Goal: Task Accomplishment & Management: Complete application form

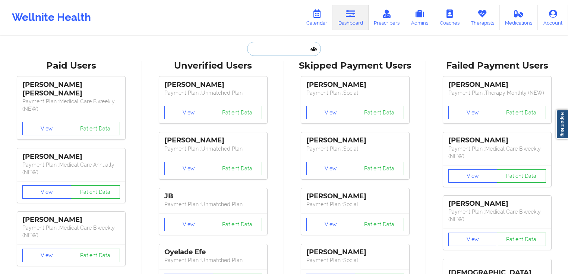
click at [269, 46] on input "text" at bounding box center [284, 49] width 74 height 14
click at [422, 25] on link "Admins" at bounding box center [419, 17] width 29 height 25
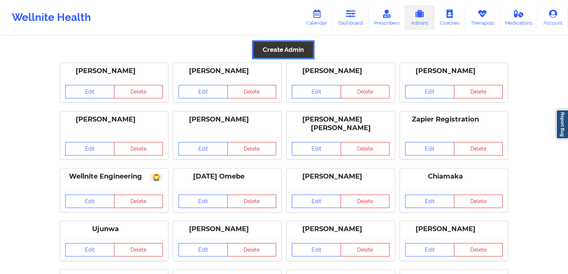
click at [296, 52] on button "Create Admin" at bounding box center [283, 50] width 60 height 16
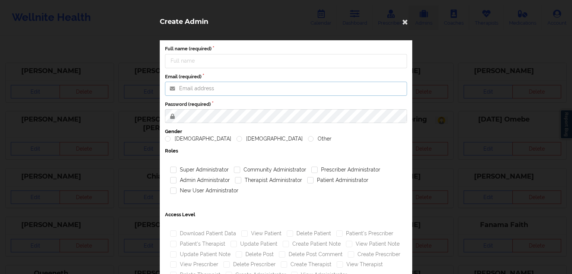
type input "[PERSON_NAME][EMAIL_ADDRESS][PERSON_NAME][DOMAIN_NAME]"
click at [237, 61] on input "Full name (required)" at bounding box center [286, 61] width 242 height 14
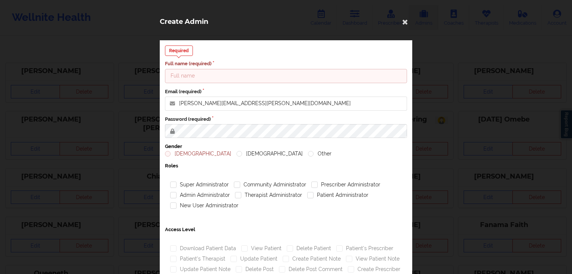
paste input "[PERSON_NAME]"
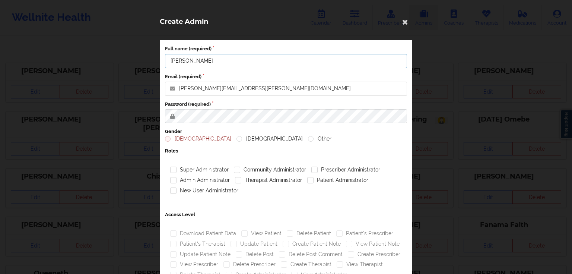
type input "[PERSON_NAME]"
click at [242, 83] on input "[PERSON_NAME][EMAIL_ADDRESS][PERSON_NAME][DOMAIN_NAME]" at bounding box center [286, 89] width 242 height 14
paste input "mujahid"
type input "[EMAIL_ADDRESS][DOMAIN_NAME]"
click at [287, 123] on div "Full name (required) [PERSON_NAME] Email (required) [EMAIL_ADDRESS][DOMAIN_NAME…" at bounding box center [286, 186] width 252 height 292
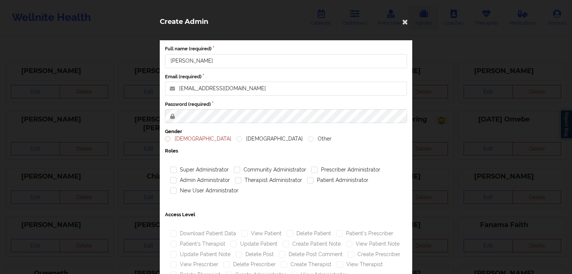
click at [172, 140] on label "[DEMOGRAPHIC_DATA]" at bounding box center [198, 139] width 66 height 6
click at [171, 140] on input "[DEMOGRAPHIC_DATA]" at bounding box center [168, 139] width 6 height 6
radio input "true"
click at [247, 170] on label "Community Administrator" at bounding box center [270, 169] width 72 height 6
click at [240, 170] on input "Community Administrator" at bounding box center [237, 169] width 6 height 6
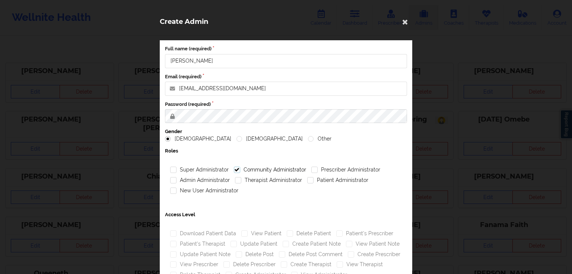
checkbox input "true"
click at [325, 173] on label "Prescriber Administrator" at bounding box center [345, 169] width 69 height 6
click at [318, 173] on input "Prescriber Administrator" at bounding box center [314, 169] width 6 height 6
checkbox input "true"
click at [323, 183] on div "Patient Administrator" at bounding box center [338, 180] width 66 height 10
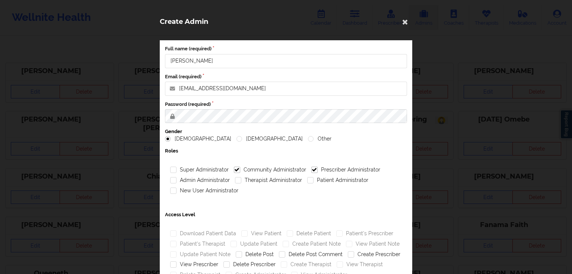
click at [282, 184] on div "Therapist Administrator" at bounding box center [268, 180] width 72 height 10
click at [243, 184] on div "Therapist Administrator" at bounding box center [268, 180] width 72 height 10
click at [211, 180] on label "Admin Administrator" at bounding box center [200, 180] width 60 height 6
click at [177, 180] on input "Admin Administrator" at bounding box center [173, 180] width 6 height 6
checkbox input "true"
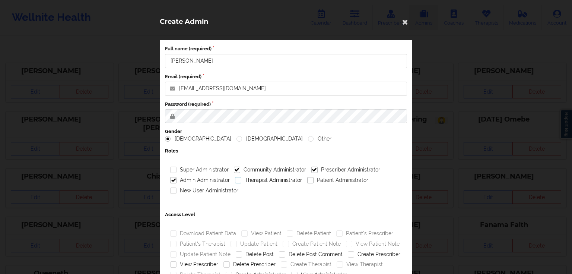
drag, startPoint x: 267, startPoint y: 178, endPoint x: 332, endPoint y: 183, distance: 65.7
click at [268, 178] on label "Therapist Administrator" at bounding box center [268, 180] width 67 height 6
click at [241, 178] on input "Therapist Administrator" at bounding box center [238, 180] width 6 height 6
checkbox input "true"
click at [334, 183] on div "Patient Administrator" at bounding box center [338, 180] width 66 height 10
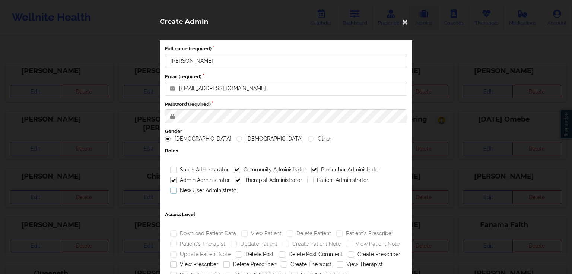
drag, startPoint x: 198, startPoint y: 193, endPoint x: 209, endPoint y: 191, distance: 11.2
click at [201, 192] on label "New User Administrator" at bounding box center [204, 190] width 68 height 6
click at [177, 192] on input "New User Administrator" at bounding box center [173, 190] width 6 height 6
checkbox input "true"
click at [336, 184] on div "Patient Administrator" at bounding box center [338, 180] width 66 height 10
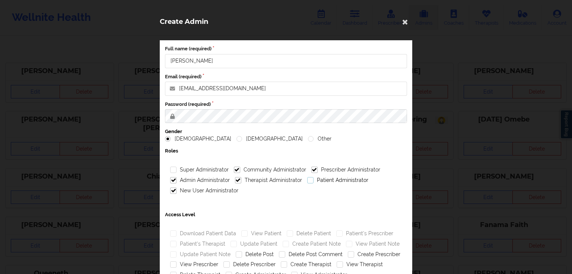
click at [336, 179] on label "Patient Administrator" at bounding box center [337, 180] width 61 height 6
click at [314, 179] on input "Patient Administrator" at bounding box center [310, 180] width 6 height 6
checkbox input "true"
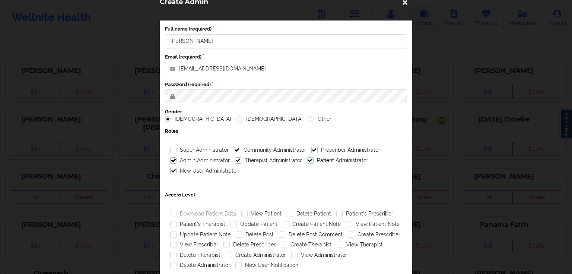
scroll to position [66, 0]
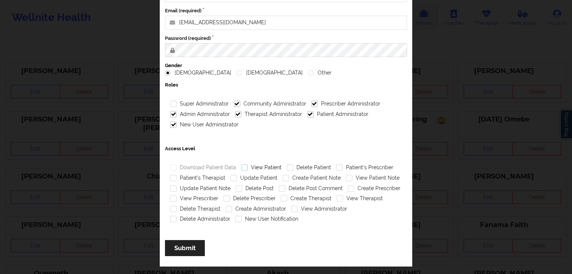
click at [261, 168] on label "View Patient" at bounding box center [261, 167] width 40 height 6
click at [248, 168] on input "View Patient" at bounding box center [244, 167] width 6 height 6
checkbox input "true"
click at [351, 166] on label "Patient's Prescriber" at bounding box center [364, 167] width 57 height 6
click at [343, 166] on input "Patient's Prescriber" at bounding box center [339, 167] width 6 height 6
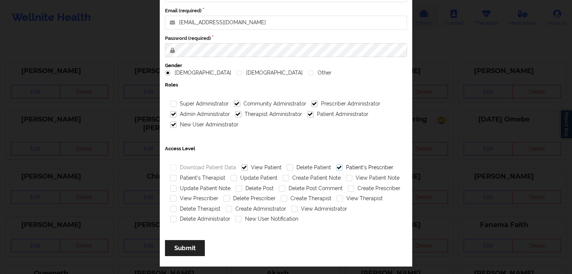
checkbox input "true"
click at [210, 178] on label "Patient's Therapist" at bounding box center [197, 178] width 55 height 6
click at [177, 178] on input "Patient's Therapist" at bounding box center [173, 178] width 6 height 6
checkbox input "true"
click at [242, 177] on label "Update Patient" at bounding box center [254, 178] width 47 height 6
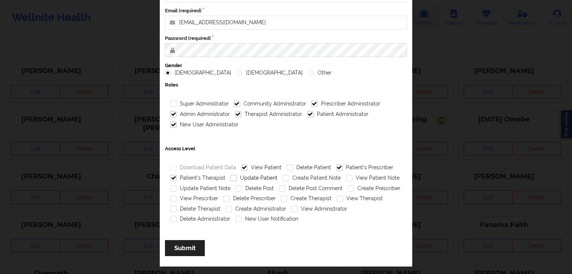
click at [237, 177] on input "Update Patient" at bounding box center [234, 178] width 6 height 6
checkbox input "true"
click at [294, 176] on label "Create Patient Note" at bounding box center [312, 178] width 58 height 6
click at [289, 176] on input "Create Patient Note" at bounding box center [286, 178] width 6 height 6
drag, startPoint x: 304, startPoint y: 180, endPoint x: 318, endPoint y: 179, distance: 14.6
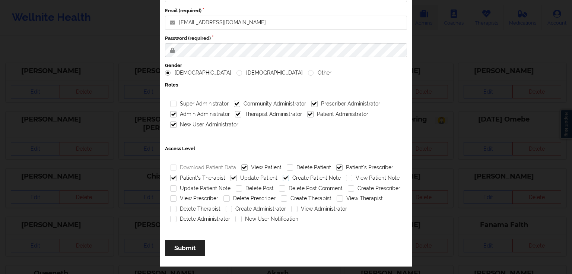
click at [304, 180] on label "Create Patient Note" at bounding box center [312, 178] width 58 height 6
click at [289, 180] on input "Create Patient Note" at bounding box center [286, 178] width 6 height 6
checkbox input "false"
click at [360, 178] on label "View Patient Note" at bounding box center [373, 178] width 54 height 6
click at [352, 178] on input "View Patient Note" at bounding box center [349, 178] width 6 height 6
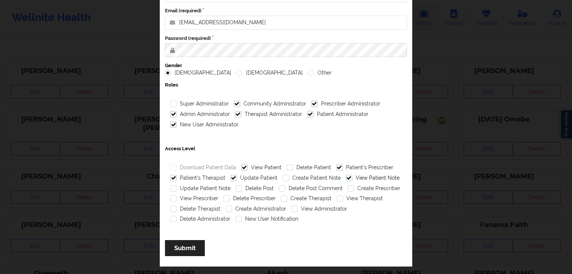
checkbox input "true"
click at [325, 179] on label "Create Patient Note" at bounding box center [312, 178] width 58 height 6
click at [289, 179] on input "Create Patient Note" at bounding box center [286, 178] width 6 height 6
checkbox input "true"
click at [209, 189] on label "Update Patient Note" at bounding box center [200, 188] width 60 height 6
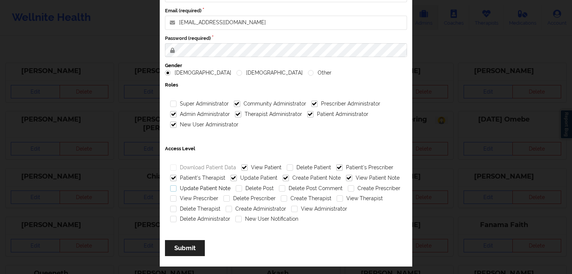
click at [177, 189] on input "Update Patient Note" at bounding box center [173, 188] width 6 height 6
checkbox input "true"
click at [357, 187] on label "Create Prescriber" at bounding box center [374, 188] width 53 height 6
click at [354, 187] on input "Create Prescriber" at bounding box center [351, 188] width 6 height 6
click at [359, 186] on label "Create Prescriber" at bounding box center [374, 188] width 53 height 6
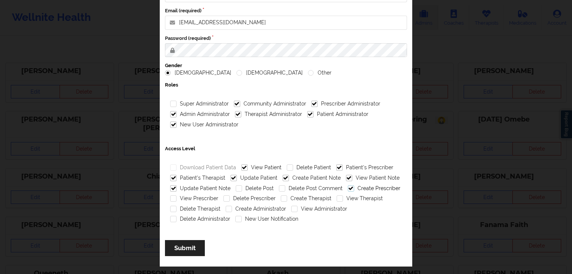
click at [354, 186] on input "Create Prescriber" at bounding box center [351, 188] width 6 height 6
checkbox input "false"
click at [204, 201] on div "View Prescriber" at bounding box center [194, 198] width 53 height 10
click at [198, 198] on label "View Prescriber" at bounding box center [194, 198] width 48 height 6
click at [177, 198] on input "View Prescriber" at bounding box center [173, 198] width 6 height 6
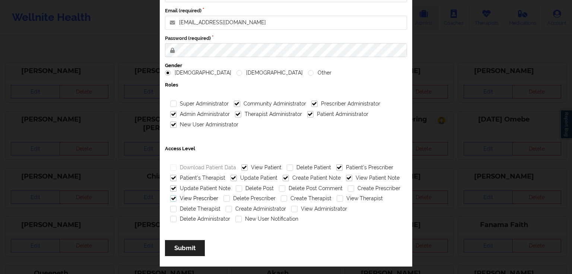
checkbox input "true"
click at [304, 198] on label "Create Therapist" at bounding box center [306, 198] width 51 height 6
click at [287, 198] on input "Create Therapist" at bounding box center [284, 198] width 6 height 6
click at [301, 196] on label "Create Therapist" at bounding box center [306, 198] width 51 height 6
click at [287, 196] on input "Create Therapist" at bounding box center [284, 198] width 6 height 6
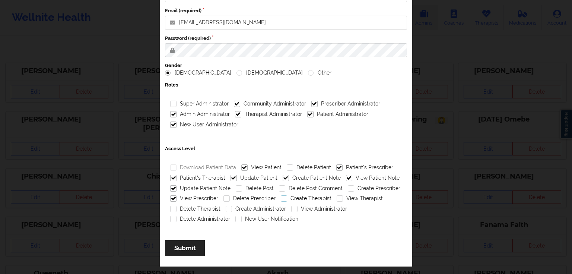
checkbox input "false"
click at [349, 196] on label "View Therapist" at bounding box center [360, 198] width 46 height 6
click at [343, 196] on input "View Therapist" at bounding box center [340, 198] width 6 height 6
checkbox input "true"
click at [250, 207] on label "Create Administrator" at bounding box center [256, 209] width 60 height 6
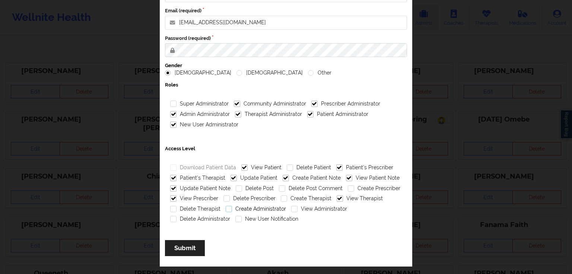
click at [232, 207] on input "Create Administrator" at bounding box center [229, 209] width 6 height 6
click at [276, 210] on label "Create Administrator" at bounding box center [256, 209] width 60 height 6
click at [232, 210] on input "Create Administrator" at bounding box center [229, 209] width 6 height 6
checkbox input "false"
click at [320, 206] on label "View Administrator" at bounding box center [319, 209] width 56 height 6
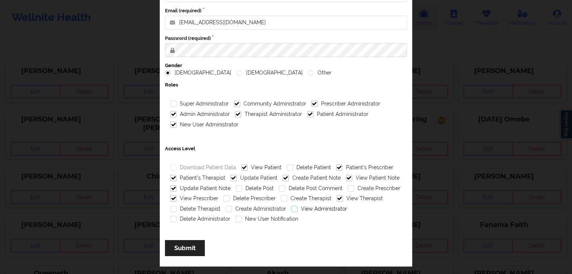
click at [298, 206] on input "View Administrator" at bounding box center [294, 209] width 6 height 6
checkbox input "true"
click at [260, 219] on label "New User Notification" at bounding box center [266, 219] width 63 height 6
click at [242, 219] on input "New User Notification" at bounding box center [238, 219] width 6 height 6
checkbox input "true"
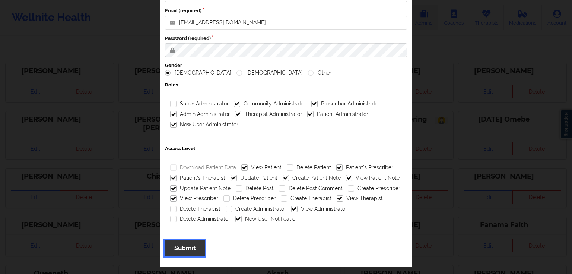
click at [192, 249] on button "Submit" at bounding box center [185, 248] width 40 height 16
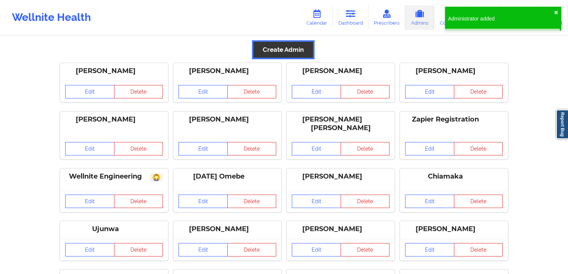
click at [299, 50] on button "Create Admin" at bounding box center [283, 50] width 60 height 16
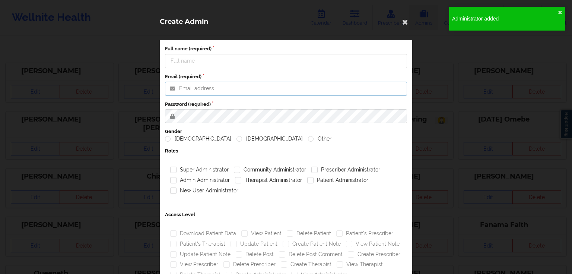
type input "[PERSON_NAME][EMAIL_ADDRESS][PERSON_NAME][DOMAIN_NAME]"
click at [246, 65] on input "Full name (required)" at bounding box center [286, 61] width 242 height 14
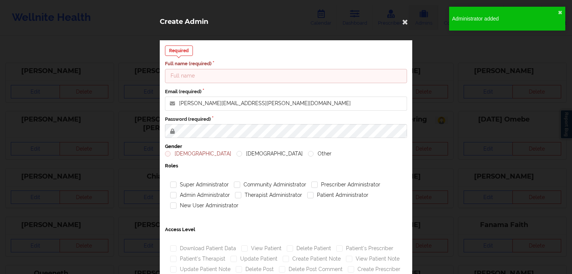
paste input "[PERSON_NAME]"
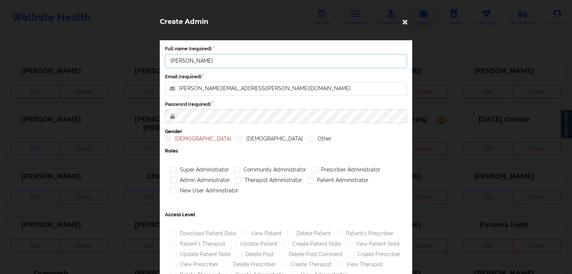
type input "[PERSON_NAME]"
click at [242, 86] on input "[PERSON_NAME][EMAIL_ADDRESS][PERSON_NAME][DOMAIN_NAME]" at bounding box center [286, 89] width 242 height 14
click at [178, 136] on label "[DEMOGRAPHIC_DATA]" at bounding box center [198, 139] width 66 height 6
click at [171, 136] on input "[DEMOGRAPHIC_DATA]" at bounding box center [168, 139] width 6 height 6
radio input "true"
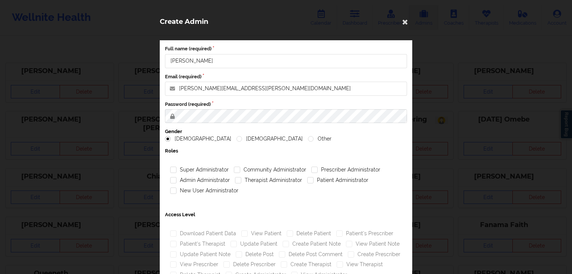
click at [255, 165] on div "Community Administrator" at bounding box center [269, 170] width 77 height 10
click at [256, 168] on label "Community Administrator" at bounding box center [270, 169] width 72 height 6
click at [240, 168] on input "Community Administrator" at bounding box center [237, 169] width 6 height 6
checkbox input "true"
click at [341, 168] on label "Prescriber Administrator" at bounding box center [345, 169] width 69 height 6
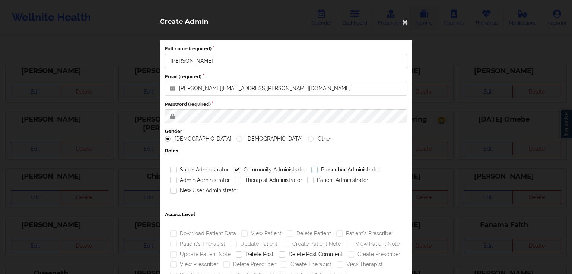
click at [318, 168] on input "Prescriber Administrator" at bounding box center [314, 169] width 6 height 6
checkbox input "true"
click at [332, 177] on label "Patient Administrator" at bounding box center [337, 180] width 61 height 6
click at [314, 177] on input "Patient Administrator" at bounding box center [310, 180] width 6 height 6
checkbox input "true"
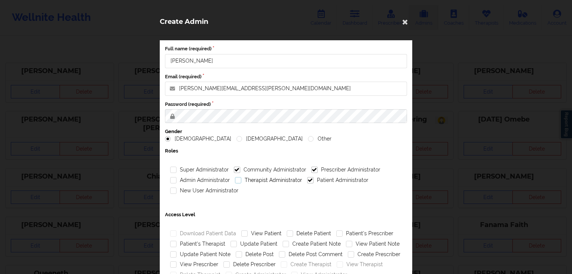
click at [273, 179] on label "Therapist Administrator" at bounding box center [268, 180] width 67 height 6
click at [241, 179] on input "Therapist Administrator" at bounding box center [238, 180] width 6 height 6
checkbox input "true"
click at [198, 183] on div "Admin Administrator" at bounding box center [200, 180] width 65 height 10
drag, startPoint x: 203, startPoint y: 179, endPoint x: 198, endPoint y: 192, distance: 13.1
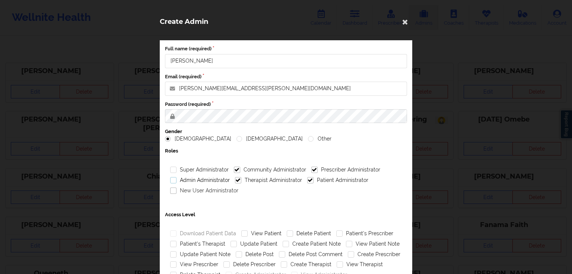
click at [203, 180] on label "Admin Administrator" at bounding box center [200, 180] width 60 height 6
click at [177, 180] on input "Admin Administrator" at bounding box center [173, 180] width 6 height 6
checkbox input "true"
click at [198, 192] on label "New User Administrator" at bounding box center [204, 190] width 68 height 6
click at [177, 192] on input "New User Administrator" at bounding box center [173, 190] width 6 height 6
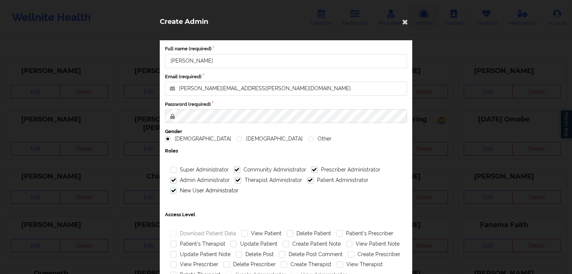
checkbox input "true"
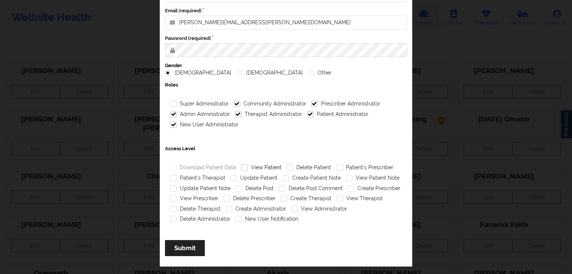
click at [266, 165] on label "View Patient" at bounding box center [261, 167] width 40 height 6
click at [248, 165] on input "View Patient" at bounding box center [244, 167] width 6 height 6
checkbox input "true"
click at [352, 165] on label "Patient's Prescriber" at bounding box center [364, 167] width 57 height 6
click at [343, 165] on input "Patient's Prescriber" at bounding box center [339, 167] width 6 height 6
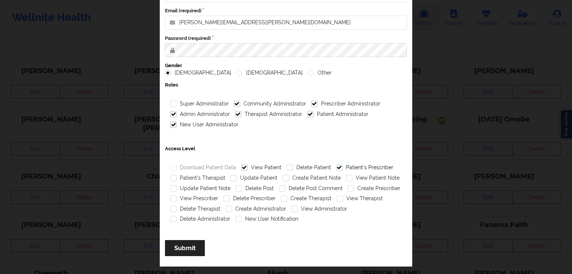
checkbox input "true"
click at [213, 176] on label "Patient's Therapist" at bounding box center [197, 178] width 55 height 6
click at [177, 176] on input "Patient's Therapist" at bounding box center [173, 178] width 6 height 6
checkbox input "true"
click at [247, 178] on label "Update Patient" at bounding box center [254, 178] width 47 height 6
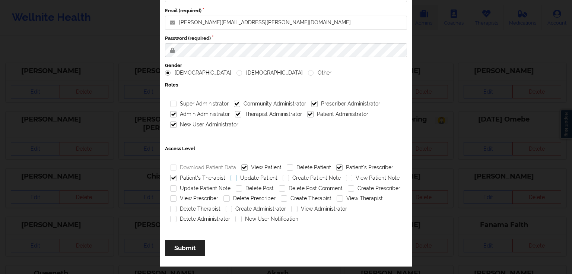
click at [237, 178] on input "Update Patient" at bounding box center [234, 178] width 6 height 6
checkbox input "true"
click at [298, 179] on label "Create Patient Note" at bounding box center [312, 178] width 58 height 6
click at [289, 179] on input "Create Patient Note" at bounding box center [286, 178] width 6 height 6
checkbox input "true"
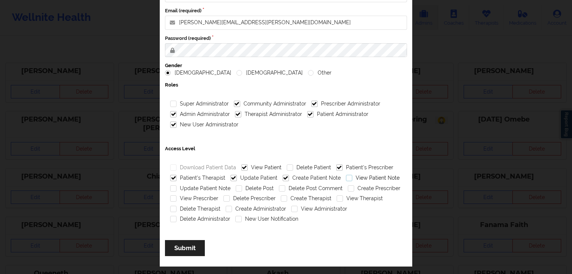
click at [359, 179] on label "View Patient Note" at bounding box center [373, 178] width 54 height 6
click at [352, 179] on input "View Patient Note" at bounding box center [349, 178] width 6 height 6
checkbox input "true"
click at [216, 188] on label "Update Patient Note" at bounding box center [200, 188] width 60 height 6
click at [177, 188] on input "Update Patient Note" at bounding box center [173, 188] width 6 height 6
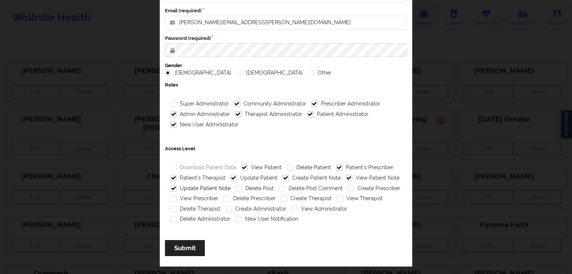
checkbox input "true"
click at [204, 198] on label "View Prescriber" at bounding box center [194, 198] width 48 height 6
click at [177, 198] on input "View Prescriber" at bounding box center [173, 198] width 6 height 6
checkbox input "true"
click at [352, 200] on label "View Therapist" at bounding box center [360, 198] width 46 height 6
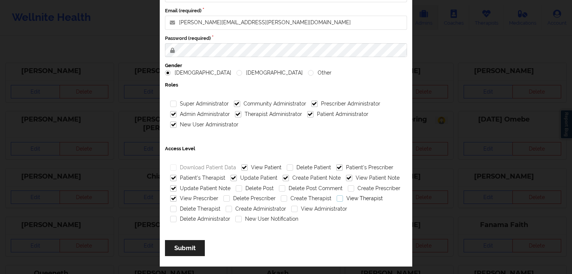
click at [343, 200] on input "View Therapist" at bounding box center [340, 198] width 6 height 6
checkbox input "true"
click at [323, 206] on label "View Administrator" at bounding box center [319, 209] width 56 height 6
click at [298, 206] on input "View Administrator" at bounding box center [294, 209] width 6 height 6
checkbox input "true"
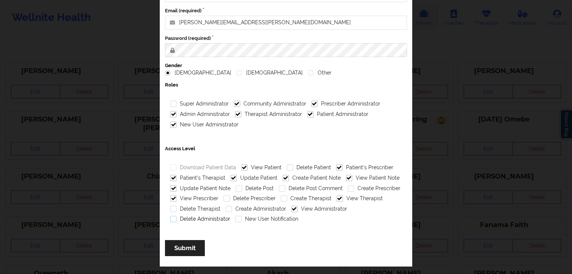
click at [189, 216] on label "Delete Administrator" at bounding box center [200, 219] width 60 height 6
click at [177, 216] on input "Delete Administrator" at bounding box center [173, 219] width 6 height 6
click at [205, 217] on label "Delete Administrator" at bounding box center [200, 219] width 60 height 6
click at [177, 217] on input "Delete Administrator" at bounding box center [173, 219] width 6 height 6
checkbox input "false"
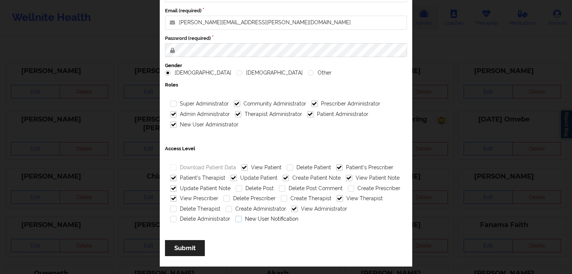
click at [264, 216] on label "New User Notification" at bounding box center [266, 219] width 63 height 6
click at [242, 216] on input "New User Notification" at bounding box center [238, 219] width 6 height 6
checkbox input "true"
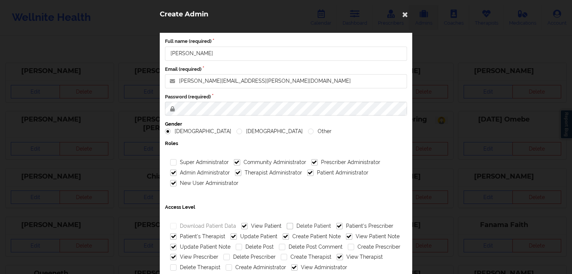
scroll to position [0, 0]
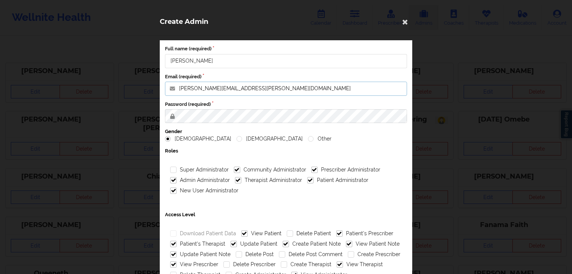
click at [238, 90] on input "[PERSON_NAME][EMAIL_ADDRESS][PERSON_NAME][DOMAIN_NAME]" at bounding box center [286, 89] width 242 height 14
paste input "nizami"
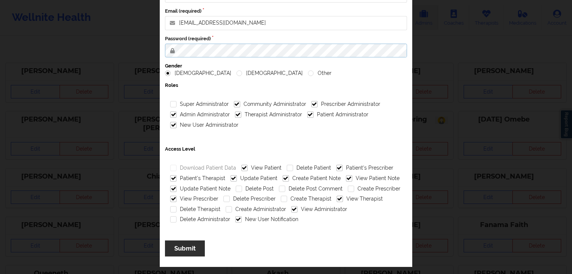
scroll to position [66, 0]
click at [186, 244] on button "Submit" at bounding box center [185, 248] width 40 height 16
click at [198, 251] on button "Submit" at bounding box center [185, 248] width 40 height 16
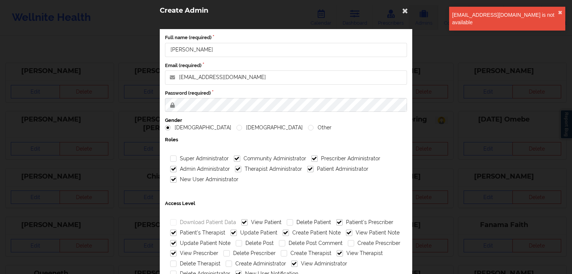
scroll to position [0, 0]
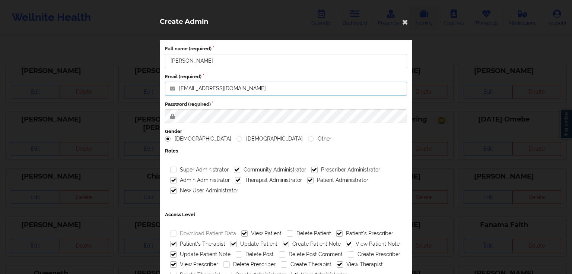
click at [198, 89] on input "[EMAIL_ADDRESS][DOMAIN_NAME]" at bounding box center [286, 89] width 242 height 14
click at [223, 91] on input "[EMAIL_ADDRESS][DOMAIN_NAME]" at bounding box center [286, 89] width 242 height 14
click at [247, 90] on input "[EMAIL_ADDRESS][DOMAIN_NAME]" at bounding box center [286, 89] width 242 height 14
drag, startPoint x: 251, startPoint y: 89, endPoint x: 144, endPoint y: 87, distance: 107.6
click at [144, 87] on div "Create Admin Full name (required) [PERSON_NAME] Email (required) [EMAIL_ADDRESS…" at bounding box center [286, 137] width 572 height 274
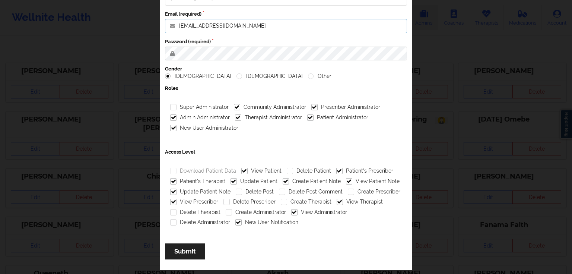
scroll to position [66, 0]
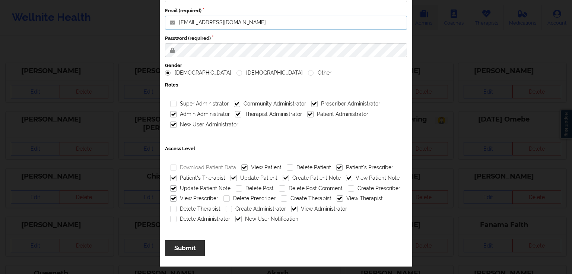
type input "[EMAIL_ADDRESS][DOMAIN_NAME]"
click at [188, 247] on button "Submit" at bounding box center [185, 248] width 40 height 16
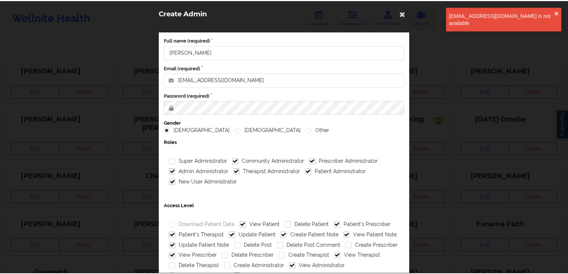
scroll to position [0, 0]
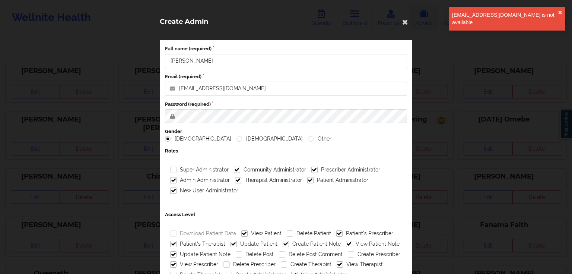
click at [516, 80] on div "Create Admin Full name (required) Aaes Nizami Email (required) [EMAIL_ADDRESS][…" at bounding box center [286, 137] width 572 height 274
click at [560, 12] on button "✖︎" at bounding box center [560, 13] width 4 height 6
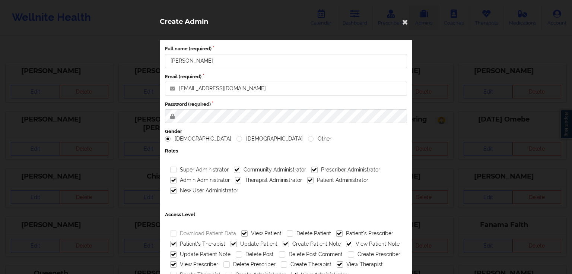
drag, startPoint x: 393, startPoint y: 51, endPoint x: 398, endPoint y: 39, distance: 13.2
click at [393, 50] on label "Full name (required)" at bounding box center [286, 48] width 242 height 7
click at [393, 54] on input "[PERSON_NAME]" at bounding box center [286, 61] width 242 height 14
click at [409, 25] on icon at bounding box center [405, 22] width 12 height 12
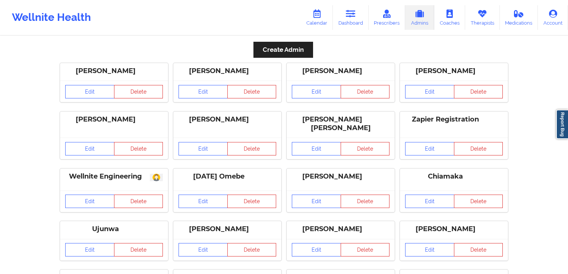
click at [300, 54] on button "Create Admin" at bounding box center [283, 50] width 60 height 16
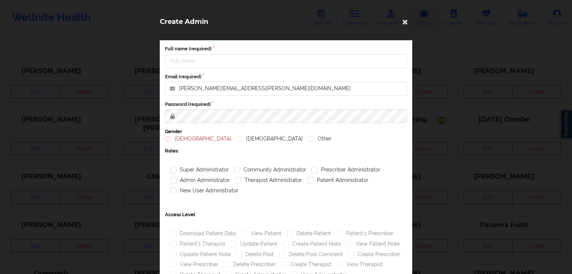
click at [99, 25] on div "Create Admin Full name (required) Email (required) [PERSON_NAME][EMAIL_ADDRESS]…" at bounding box center [286, 137] width 572 height 274
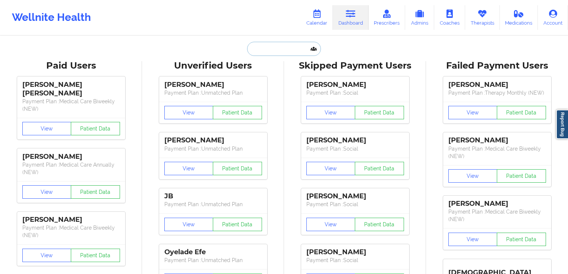
click at [293, 42] on input "text" at bounding box center [284, 49] width 74 height 14
click at [426, 19] on link "Admins" at bounding box center [419, 17] width 29 height 25
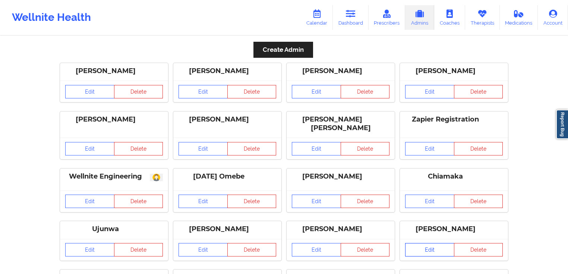
click at [436, 243] on link "Edit" at bounding box center [429, 249] width 49 height 13
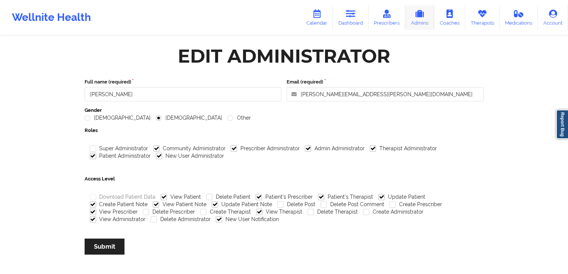
click at [417, 19] on link "Admins" at bounding box center [419, 17] width 29 height 25
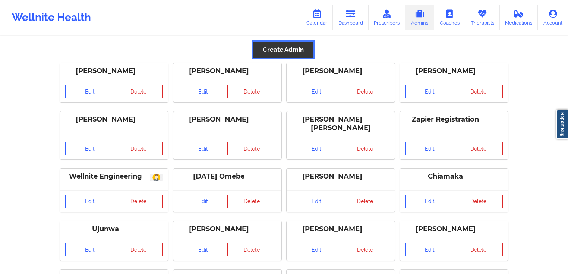
click at [272, 45] on button "Create Admin" at bounding box center [283, 50] width 60 height 16
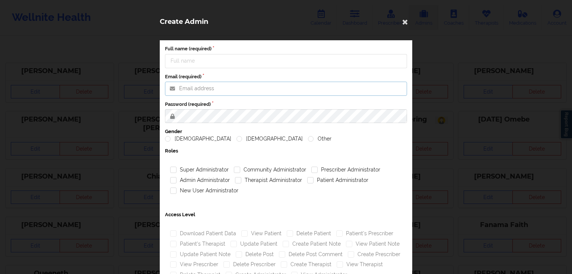
type input "[PERSON_NAME][EMAIL_ADDRESS][PERSON_NAME][DOMAIN_NAME]"
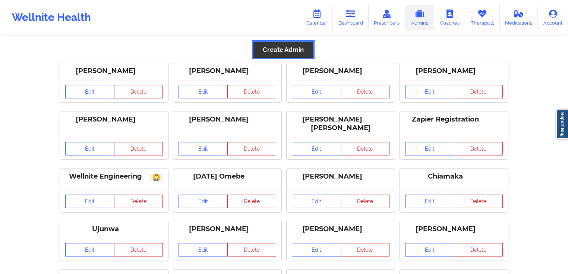
click at [290, 50] on button "Create Admin" at bounding box center [283, 50] width 60 height 16
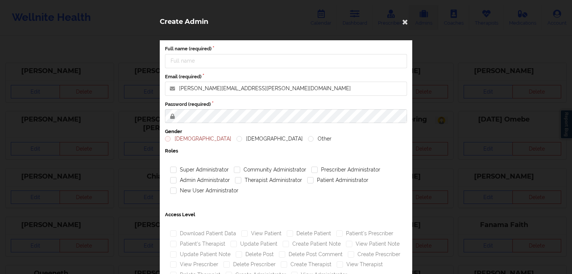
click at [223, 65] on input "Full name (required)" at bounding box center [286, 61] width 242 height 14
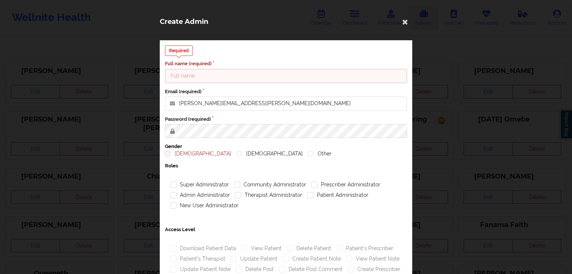
drag, startPoint x: 243, startPoint y: 72, endPoint x: 246, endPoint y: 82, distance: 10.5
click at [243, 72] on input "Full name (required)" at bounding box center [286, 76] width 242 height 14
click at [255, 109] on input "[PERSON_NAME][EMAIL_ADDRESS][PERSON_NAME][DOMAIN_NAME]" at bounding box center [286, 103] width 242 height 14
paste input "nizami"
type input "[EMAIL_ADDRESS][DOMAIN_NAME]"
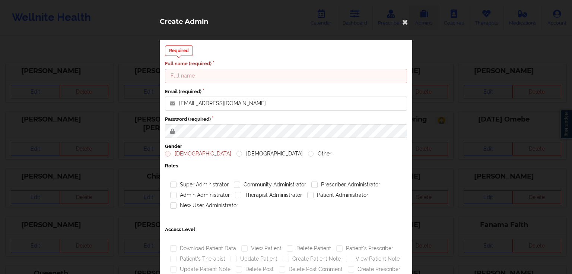
click at [237, 77] on input "Full name (required)" at bounding box center [286, 76] width 242 height 14
click at [241, 80] on input "Full name (required)" at bounding box center [286, 76] width 242 height 14
paste input "[PERSON_NAME]"
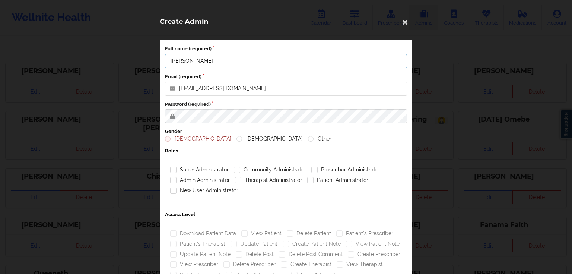
type input "[PERSON_NAME]"
click at [166, 143] on div "Full name (required) Aaes Nizami Email (required) nizami@wellnite.com Password …" at bounding box center [286, 186] width 252 height 292
click at [168, 138] on label "[DEMOGRAPHIC_DATA]" at bounding box center [198, 139] width 66 height 6
click at [168, 138] on input "[DEMOGRAPHIC_DATA]" at bounding box center [168, 139] width 6 height 6
radio input "true"
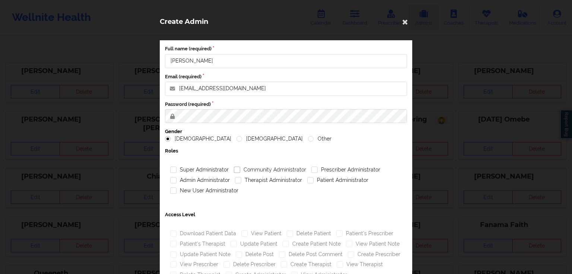
drag, startPoint x: 248, startPoint y: 165, endPoint x: 248, endPoint y: 170, distance: 4.5
click at [248, 166] on div "Community Administrator" at bounding box center [269, 170] width 77 height 10
drag, startPoint x: 248, startPoint y: 177, endPoint x: 254, endPoint y: 178, distance: 6.1
click at [248, 178] on label "Therapist Administrator" at bounding box center [268, 180] width 67 height 6
click at [241, 178] on input "Therapist Administrator" at bounding box center [238, 180] width 6 height 6
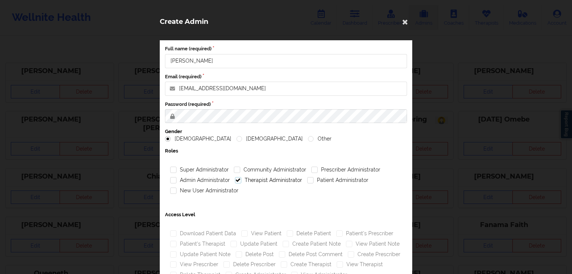
checkbox input "true"
click at [331, 168] on label "Prescriber Administrator" at bounding box center [345, 169] width 69 height 6
click at [318, 168] on input "Prescriber Administrator" at bounding box center [314, 169] width 6 height 6
checkbox input "true"
click at [318, 183] on label "Patient Administrator" at bounding box center [337, 180] width 61 height 6
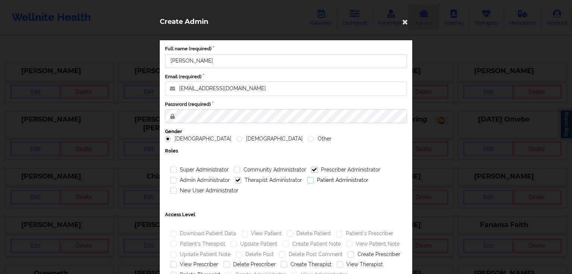
click at [314, 183] on input "Patient Administrator" at bounding box center [310, 180] width 6 height 6
checkbox input "true"
click at [254, 169] on label "Community Administrator" at bounding box center [270, 169] width 72 height 6
click at [240, 169] on input "Community Administrator" at bounding box center [237, 169] width 6 height 6
checkbox input "true"
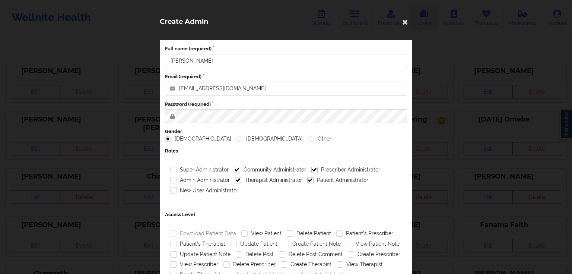
click at [194, 184] on div "Admin Administrator" at bounding box center [200, 180] width 65 height 10
click at [195, 188] on label "New User Administrator" at bounding box center [204, 190] width 68 height 6
click at [177, 188] on input "New User Administrator" at bounding box center [173, 190] width 6 height 6
checkbox input "true"
click at [200, 179] on label "Admin Administrator" at bounding box center [200, 180] width 60 height 6
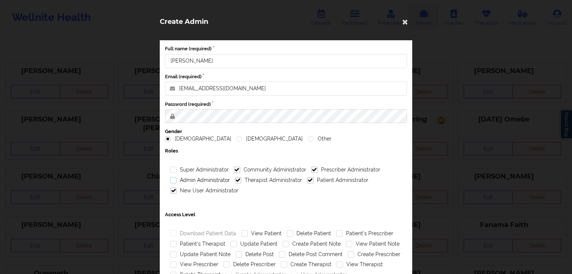
click at [177, 179] on input "Admin Administrator" at bounding box center [173, 180] width 6 height 6
checkbox input "true"
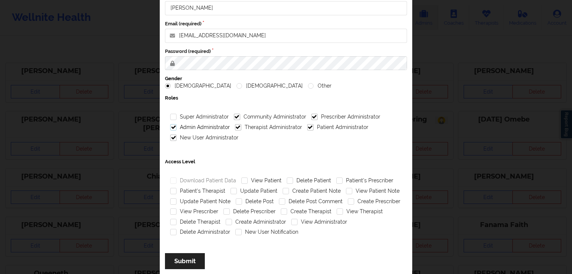
scroll to position [66, 0]
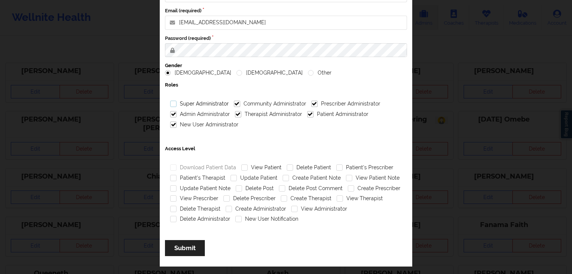
click at [210, 107] on label "Super Administrator" at bounding box center [199, 104] width 58 height 6
click at [177, 107] on input "Super Administrator" at bounding box center [173, 104] width 6 height 6
click at [210, 107] on label "Super Administrator" at bounding box center [199, 104] width 58 height 6
click at [177, 107] on input "Super Administrator" at bounding box center [173, 104] width 6 height 6
checkbox input "false"
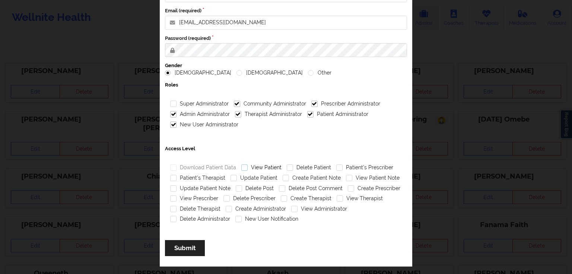
click at [259, 168] on label "View Patient" at bounding box center [261, 167] width 40 height 6
click at [248, 168] on input "View Patient" at bounding box center [244, 167] width 6 height 6
checkbox input "true"
click at [358, 165] on label "Patient's Prescriber" at bounding box center [364, 167] width 57 height 6
click at [343, 165] on input "Patient's Prescriber" at bounding box center [339, 167] width 6 height 6
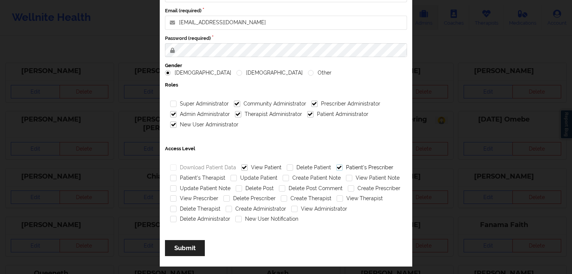
checkbox input "true"
click at [197, 171] on div "Download Patient Data" at bounding box center [203, 167] width 71 height 10
click at [215, 177] on label "Patient's Therapist" at bounding box center [197, 178] width 55 height 6
click at [177, 177] on input "Patient's Therapist" at bounding box center [173, 178] width 6 height 6
checkbox input "true"
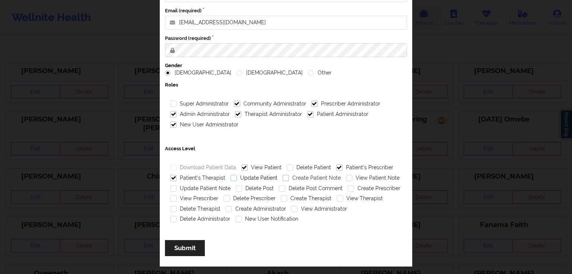
drag, startPoint x: 246, startPoint y: 175, endPoint x: 296, endPoint y: 176, distance: 50.7
click at [247, 175] on label "Update Patient" at bounding box center [254, 178] width 47 height 6
click at [237, 175] on input "Update Patient" at bounding box center [234, 178] width 6 height 6
checkbox input "true"
click at [326, 177] on label "Create Patient Note" at bounding box center [312, 178] width 58 height 6
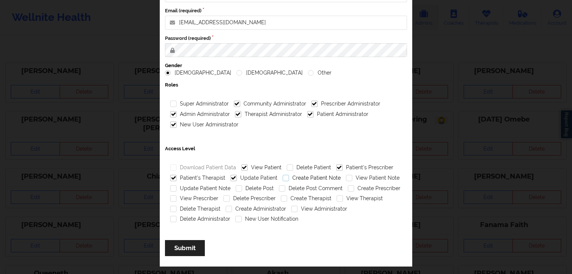
click at [289, 177] on input "Create Patient Note" at bounding box center [286, 178] width 6 height 6
checkbox input "true"
click at [363, 175] on label "View Patient Note" at bounding box center [373, 178] width 54 height 6
click at [352, 175] on input "View Patient Note" at bounding box center [349, 178] width 6 height 6
checkbox input "true"
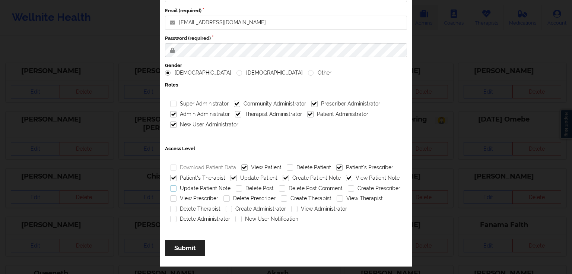
click at [212, 188] on label "Update Patient Note" at bounding box center [200, 188] width 60 height 6
click at [177, 188] on input "Update Patient Note" at bounding box center [173, 188] width 6 height 6
checkbox input "true"
click at [363, 190] on label "Create Prescriber" at bounding box center [374, 188] width 53 height 6
click at [354, 190] on input "Create Prescriber" at bounding box center [351, 188] width 6 height 6
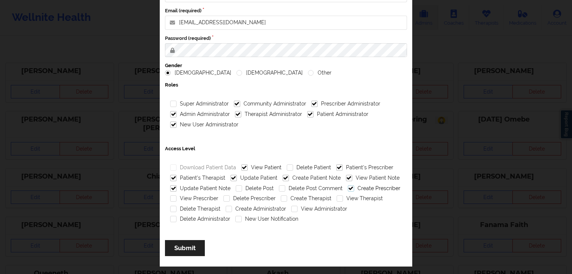
click at [364, 190] on label "Create Prescriber" at bounding box center [374, 188] width 53 height 6
click at [354, 190] on input "Create Prescriber" at bounding box center [351, 188] width 6 height 6
checkbox input "false"
click at [207, 198] on label "View Prescriber" at bounding box center [194, 198] width 48 height 6
click at [177, 198] on input "View Prescriber" at bounding box center [173, 198] width 6 height 6
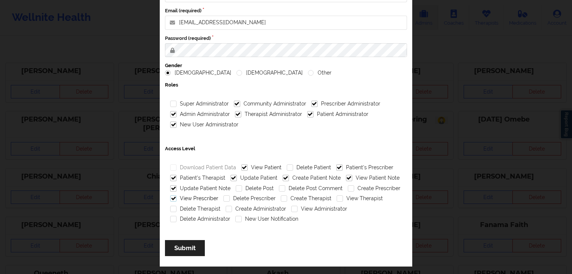
checkbox input "true"
click at [344, 197] on label "View Therapist" at bounding box center [360, 198] width 46 height 6
click at [343, 197] on input "View Therapist" at bounding box center [340, 198] width 6 height 6
checkbox input "true"
click at [300, 207] on label "View Administrator" at bounding box center [319, 209] width 56 height 6
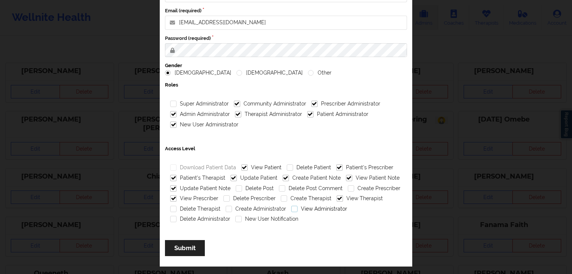
click at [298, 207] on input "View Administrator" at bounding box center [294, 209] width 6 height 6
checkbox input "true"
drag, startPoint x: 199, startPoint y: 217, endPoint x: 207, endPoint y: 217, distance: 7.9
click at [199, 218] on label "Delete Administrator" at bounding box center [200, 219] width 60 height 6
click at [177, 218] on input "Delete Administrator" at bounding box center [173, 219] width 6 height 6
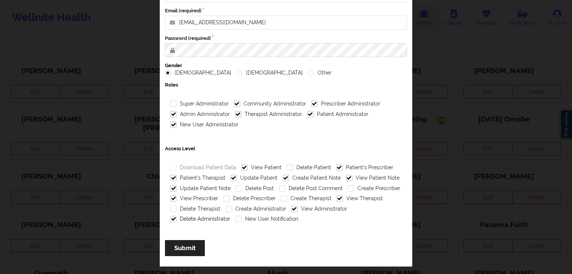
click at [205, 217] on label "Delete Administrator" at bounding box center [200, 219] width 60 height 6
click at [177, 217] on input "Delete Administrator" at bounding box center [173, 219] width 6 height 6
checkbox input "false"
click at [252, 216] on label "New User Notification" at bounding box center [266, 219] width 63 height 6
click at [242, 216] on input "New User Notification" at bounding box center [238, 219] width 6 height 6
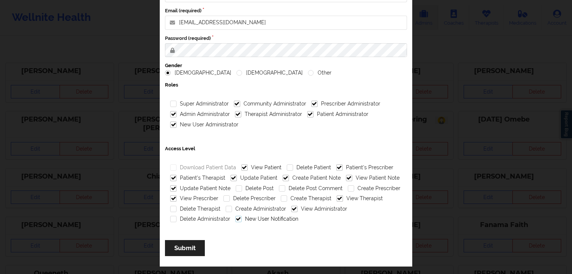
checkbox input "true"
click at [188, 245] on button "Submit" at bounding box center [185, 248] width 40 height 16
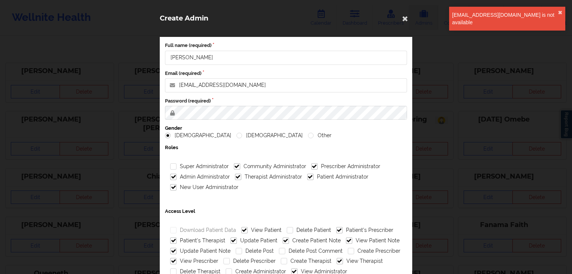
scroll to position [0, 0]
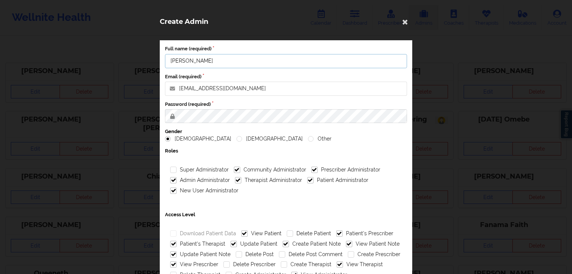
click at [209, 61] on input "[PERSON_NAME]" at bounding box center [286, 61] width 242 height 14
paste input "Osama Israr"
type input "Osama Israr"
drag, startPoint x: 239, startPoint y: 90, endPoint x: 243, endPoint y: 90, distance: 4.1
click at [239, 90] on input "[EMAIL_ADDRESS][DOMAIN_NAME]" at bounding box center [286, 89] width 242 height 14
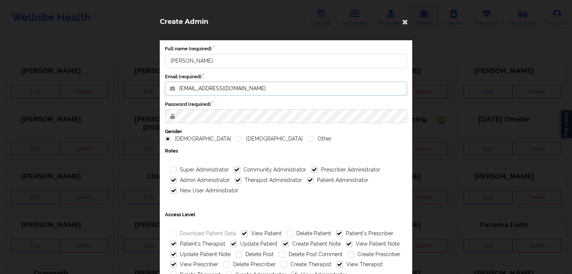
click at [232, 90] on input "[EMAIL_ADDRESS][DOMAIN_NAME]" at bounding box center [286, 89] width 242 height 14
paste input "Israr"
click at [178, 87] on input "Israr@wellnite.com" at bounding box center [286, 89] width 242 height 14
type input "israr@wellnite.com"
click at [308, 140] on div "Male Female Other" at bounding box center [286, 138] width 242 height 7
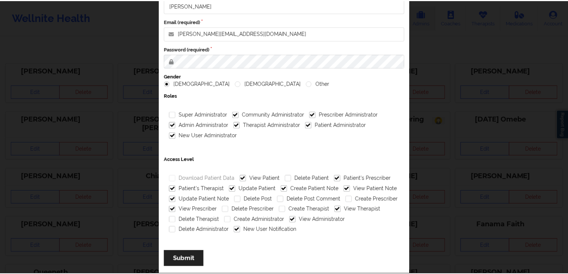
scroll to position [66, 0]
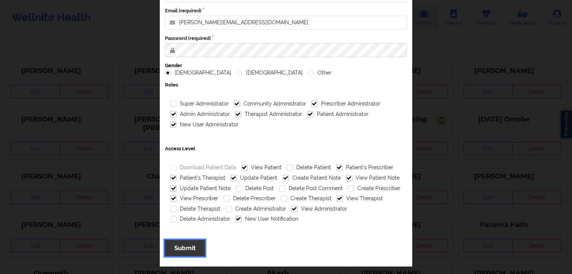
click at [188, 251] on button "Submit" at bounding box center [185, 248] width 40 height 16
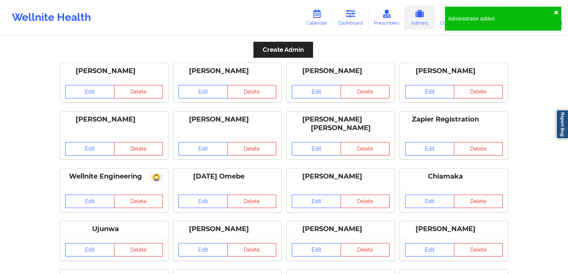
click at [556, 15] on button "✖︎" at bounding box center [555, 13] width 4 height 6
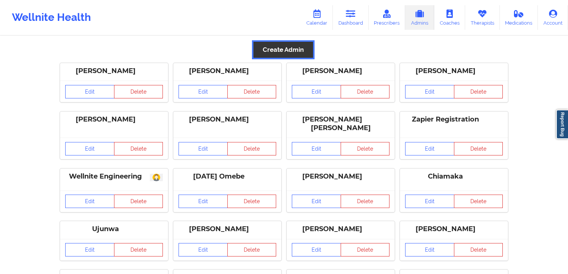
click at [265, 45] on button "Create Admin" at bounding box center [283, 50] width 60 height 16
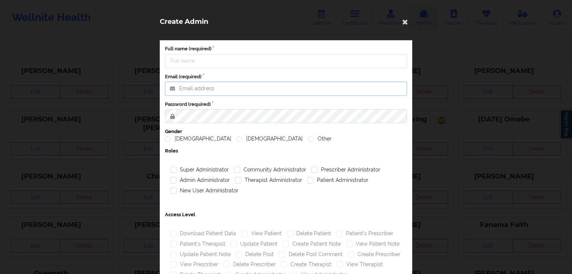
type input "[PERSON_NAME][EMAIL_ADDRESS][PERSON_NAME][DOMAIN_NAME]"
click at [235, 55] on input "Full name (required)" at bounding box center [286, 61] width 242 height 14
paste input "Aaes Nizami 8:05 PM nizami@wellnite.com"
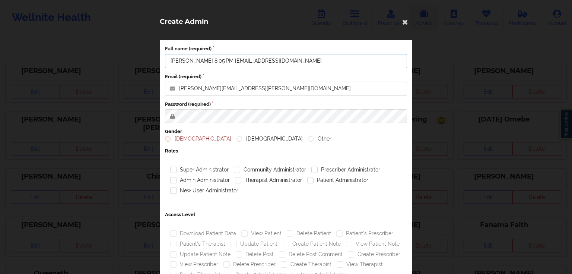
drag, startPoint x: 279, startPoint y: 61, endPoint x: 222, endPoint y: 59, distance: 57.4
click at [219, 59] on input "Aaes Nizami 8:05 PM nizami@wellnite.com" at bounding box center [286, 61] width 242 height 14
click at [222, 59] on input "Aaes Nizami 8:05 PM nizami@wellnite.com" at bounding box center [286, 61] width 242 height 14
drag, startPoint x: 220, startPoint y: 60, endPoint x: 291, endPoint y: 63, distance: 70.8
click at [291, 61] on input "Aaes Nizami 8:05 PM nizami@wellnite.com" at bounding box center [286, 61] width 242 height 14
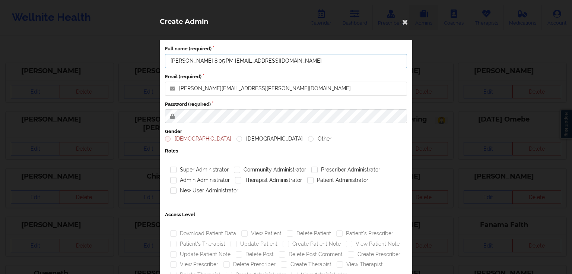
type input "Aaes Nizami 8:05 PM nizami@wellnite.com"
drag, startPoint x: 244, startPoint y: 88, endPoint x: 175, endPoint y: 88, distance: 68.9
click at [175, 88] on input "[PERSON_NAME][EMAIL_ADDRESS][PERSON_NAME][DOMAIN_NAME]" at bounding box center [286, 89] width 242 height 14
paste input "nizami"
type input "[EMAIL_ADDRESS][DOMAIN_NAME]"
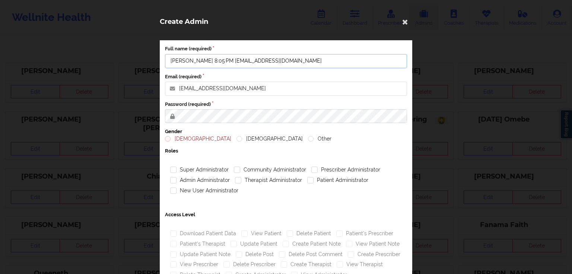
click at [220, 60] on input "Aaes Nizami 8:05 PM nizami@wellnite.com" at bounding box center [286, 61] width 242 height 14
drag, startPoint x: 199, startPoint y: 59, endPoint x: 301, endPoint y: 60, distance: 102.0
click at [301, 60] on input "Aaes Nizami 8:05 PM nizami@wellnite.com" at bounding box center [286, 61] width 242 height 14
type input "[PERSON_NAME]"
click at [174, 141] on label "[DEMOGRAPHIC_DATA]" at bounding box center [198, 139] width 66 height 6
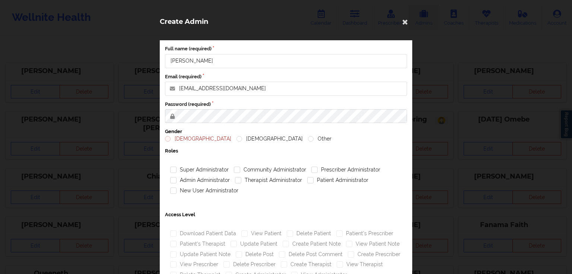
click at [171, 141] on input "[DEMOGRAPHIC_DATA]" at bounding box center [168, 139] width 6 height 6
radio input "true"
drag, startPoint x: 257, startPoint y: 170, endPoint x: 269, endPoint y: 172, distance: 11.8
click at [258, 170] on label "Community Administrator" at bounding box center [270, 169] width 72 height 6
click at [240, 170] on input "Community Administrator" at bounding box center [237, 169] width 6 height 6
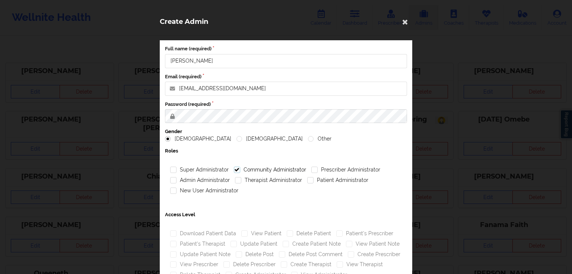
checkbox input "true"
click at [333, 167] on label "Prescriber Administrator" at bounding box center [345, 169] width 69 height 6
click at [318, 167] on input "Prescriber Administrator" at bounding box center [314, 169] width 6 height 6
checkbox input "true"
click at [268, 183] on label "Therapist Administrator" at bounding box center [268, 180] width 67 height 6
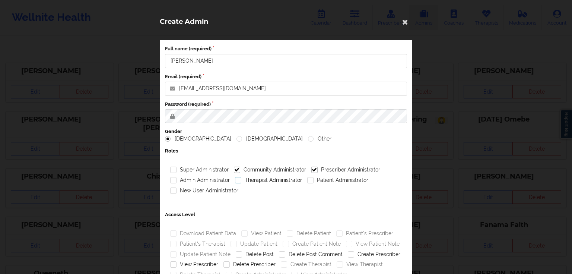
click at [241, 183] on input "Therapist Administrator" at bounding box center [238, 180] width 6 height 6
checkbox input "true"
drag, startPoint x: 185, startPoint y: 180, endPoint x: 191, endPoint y: 185, distance: 8.3
click at [185, 180] on label "Admin Administrator" at bounding box center [200, 180] width 60 height 6
click at [177, 180] on input "Admin Administrator" at bounding box center [173, 180] width 6 height 6
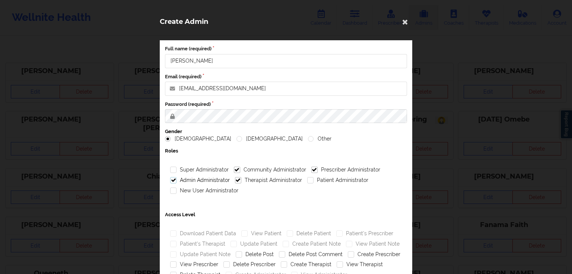
checkbox input "true"
drag, startPoint x: 194, startPoint y: 189, endPoint x: 312, endPoint y: 184, distance: 118.2
click at [194, 189] on label "New User Administrator" at bounding box center [204, 190] width 68 height 6
click at [177, 189] on input "New User Administrator" at bounding box center [173, 190] width 6 height 6
checkbox input "true"
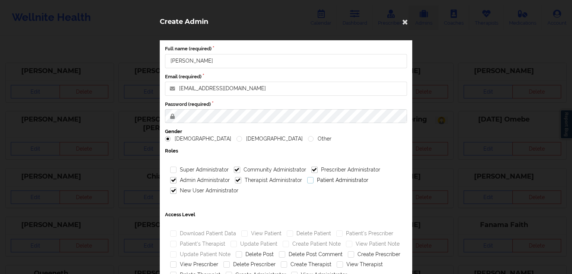
click at [339, 182] on label "Patient Administrator" at bounding box center [337, 180] width 61 height 6
click at [314, 182] on input "Patient Administrator" at bounding box center [310, 180] width 6 height 6
checkbox input "true"
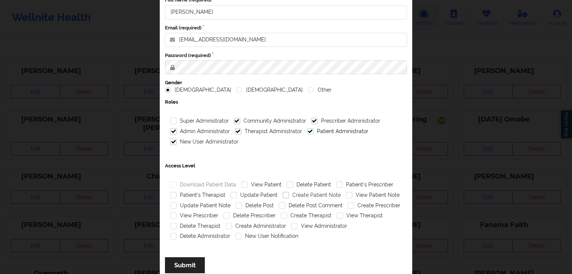
scroll to position [66, 0]
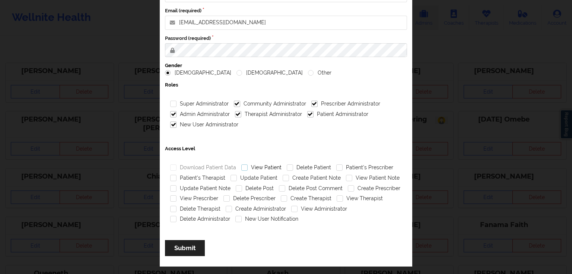
click at [261, 168] on label "View Patient" at bounding box center [261, 167] width 40 height 6
click at [248, 168] on input "View Patient" at bounding box center [244, 167] width 6 height 6
checkbox input "true"
click at [356, 167] on label "Patient's Prescriber" at bounding box center [364, 167] width 57 height 6
click at [343, 167] on input "Patient's Prescriber" at bounding box center [339, 167] width 6 height 6
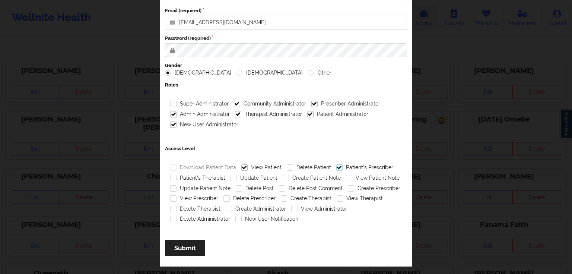
checkbox input "true"
click at [213, 178] on label "Patient's Therapist" at bounding box center [197, 178] width 55 height 6
click at [177, 178] on input "Patient's Therapist" at bounding box center [173, 178] width 6 height 6
checkbox input "true"
click at [258, 179] on label "Update Patient" at bounding box center [254, 178] width 47 height 6
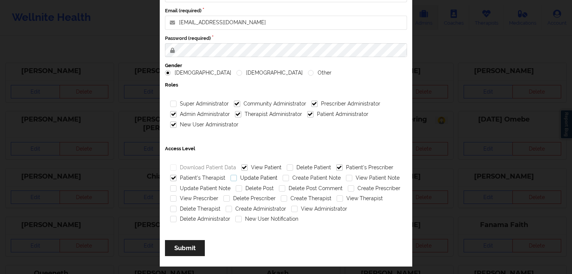
click at [237, 179] on input "Update Patient" at bounding box center [234, 178] width 6 height 6
checkbox input "true"
click at [320, 180] on label "Create Patient Note" at bounding box center [312, 178] width 58 height 6
click at [289, 180] on input "Create Patient Note" at bounding box center [286, 178] width 6 height 6
checkbox input "true"
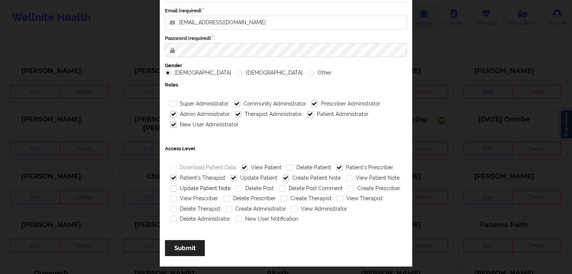
click at [213, 187] on label "Update Patient Note" at bounding box center [200, 188] width 60 height 6
click at [177, 187] on input "Update Patient Note" at bounding box center [173, 188] width 6 height 6
checkbox input "true"
click at [362, 190] on label "Create Prescriber" at bounding box center [374, 188] width 53 height 6
click at [354, 190] on input "Create Prescriber" at bounding box center [351, 188] width 6 height 6
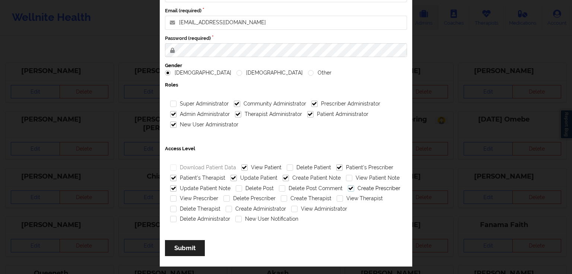
checkbox input "true"
click at [203, 200] on label "View Prescriber" at bounding box center [194, 198] width 48 height 6
click at [177, 200] on input "View Prescriber" at bounding box center [173, 198] width 6 height 6
checkbox input "true"
click at [316, 197] on label "Create Therapist" at bounding box center [306, 198] width 51 height 6
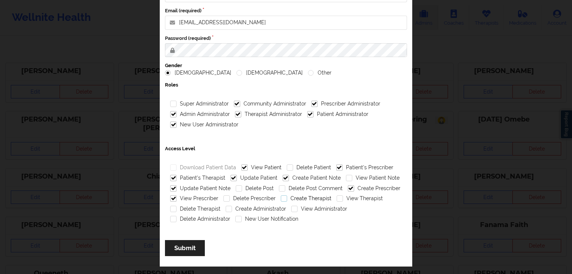
click at [287, 197] on input "Create Therapist" at bounding box center [284, 198] width 6 height 6
checkbox input "true"
click at [353, 197] on label "View Therapist" at bounding box center [360, 198] width 46 height 6
click at [343, 197] on input "View Therapist" at bounding box center [340, 198] width 6 height 6
checkbox input "true"
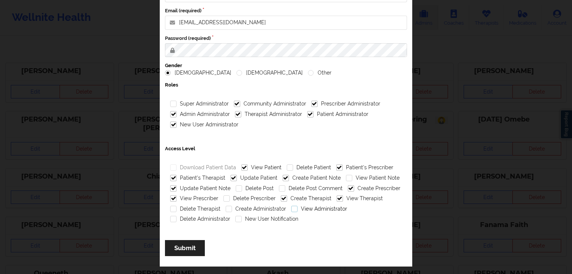
click at [296, 209] on label "View Administrator" at bounding box center [319, 209] width 56 height 6
click at [296, 209] on input "View Administrator" at bounding box center [294, 209] width 6 height 6
checkbox input "true"
click at [262, 218] on label "New User Notification" at bounding box center [266, 219] width 63 height 6
click at [242, 218] on input "New User Notification" at bounding box center [238, 219] width 6 height 6
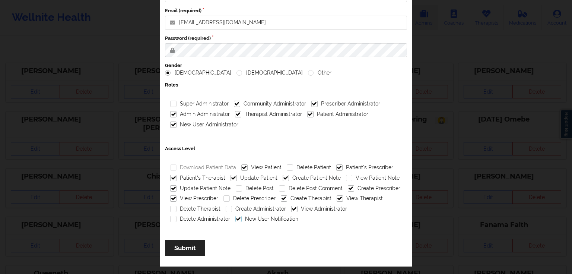
checkbox input "true"
click at [363, 179] on label "View Patient Note" at bounding box center [373, 178] width 54 height 6
click at [352, 179] on input "View Patient Note" at bounding box center [349, 178] width 6 height 6
checkbox input "true"
click at [197, 247] on button "Submit" at bounding box center [185, 248] width 40 height 16
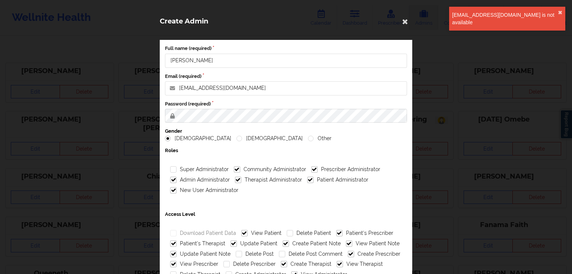
scroll to position [0, 0]
click at [455, 18] on div "[EMAIL_ADDRESS][DOMAIN_NAME] is not available" at bounding box center [505, 18] width 106 height 15
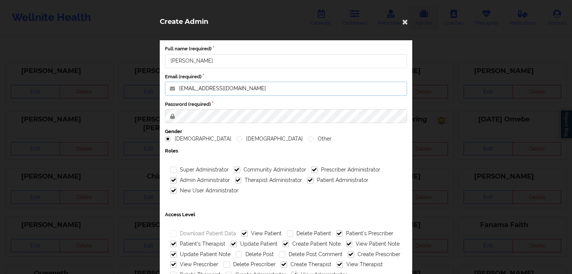
click at [209, 89] on input "[EMAIL_ADDRESS][DOMAIN_NAME]" at bounding box center [286, 89] width 242 height 14
click at [222, 87] on input "[EMAIL_ADDRESS][DOMAIN_NAME]" at bounding box center [286, 89] width 242 height 14
click at [213, 90] on input "[EMAIL_ADDRESS][DOMAIN_NAME]" at bounding box center [286, 89] width 242 height 14
click at [194, 89] on input "[EMAIL_ADDRESS][DOMAIN_NAME]" at bounding box center [286, 89] width 242 height 14
click at [223, 90] on input "[EMAIL_ADDRESS][DOMAIN_NAME]" at bounding box center [286, 89] width 242 height 14
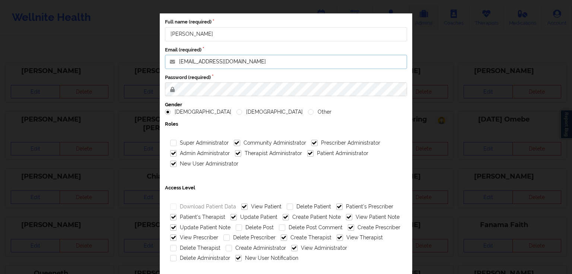
scroll to position [66, 0]
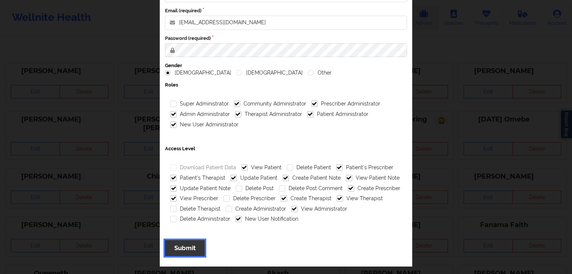
click at [191, 246] on button "Submit" at bounding box center [185, 248] width 40 height 16
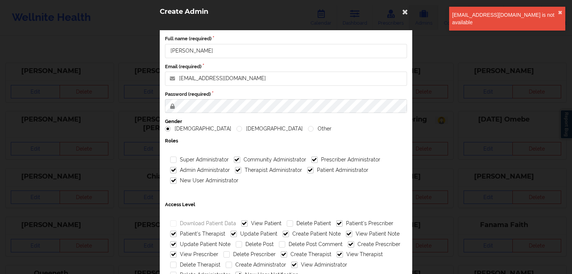
scroll to position [0, 0]
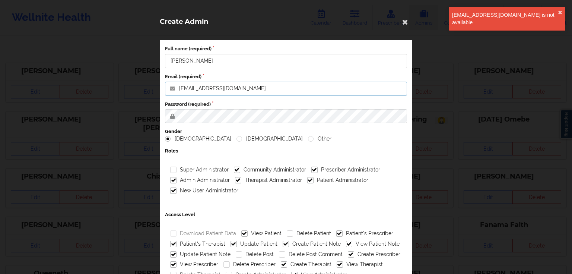
click at [248, 89] on input "[EMAIL_ADDRESS][DOMAIN_NAME]" at bounding box center [286, 89] width 242 height 14
type input "[EMAIL_ADDRESS][DOMAIN_NAME]"
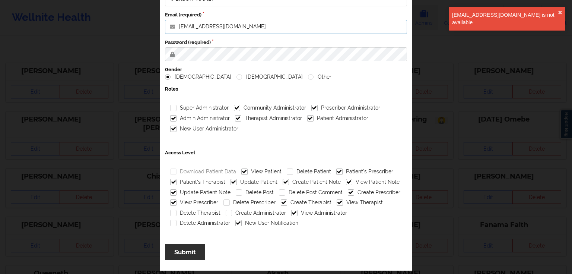
scroll to position [66, 0]
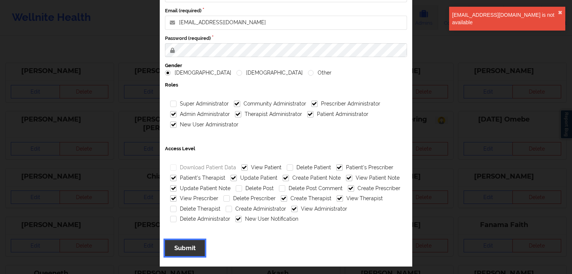
click at [191, 242] on button "Submit" at bounding box center [185, 248] width 40 height 16
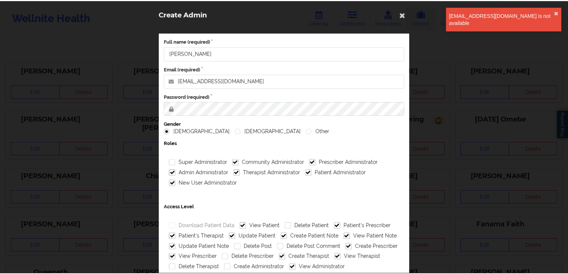
scroll to position [6, 0]
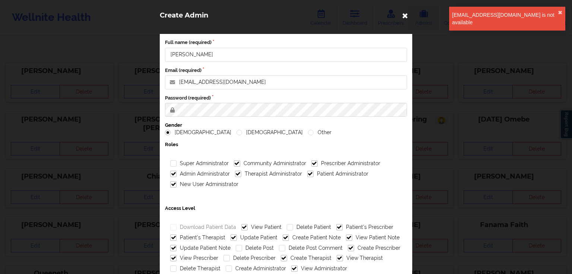
click at [408, 17] on icon at bounding box center [405, 15] width 12 height 12
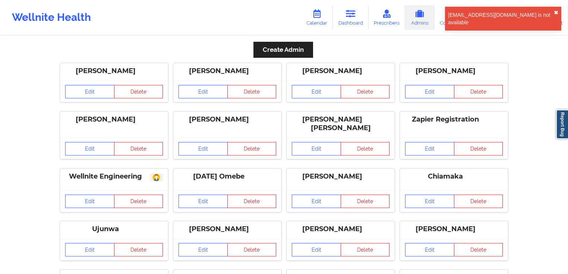
click at [553, 10] on button "✖︎" at bounding box center [555, 13] width 4 height 6
